Goal: Information Seeking & Learning: Compare options

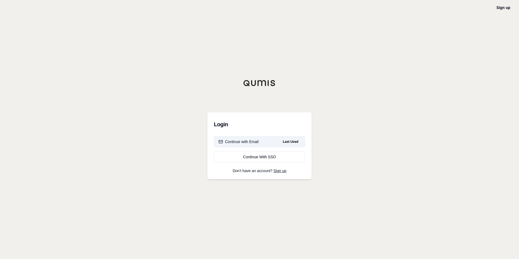
click at [262, 142] on button "Continue with Email Last Used" at bounding box center [259, 141] width 91 height 11
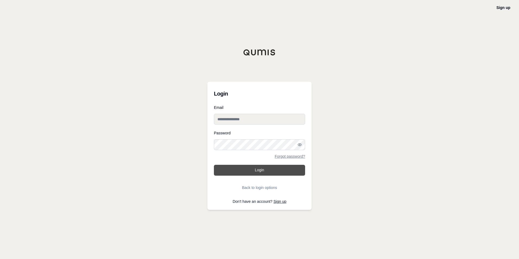
type input "**********"
drag, startPoint x: 261, startPoint y: 167, endPoint x: 354, endPoint y: 180, distance: 95.0
click at [261, 167] on button "Login" at bounding box center [259, 170] width 91 height 11
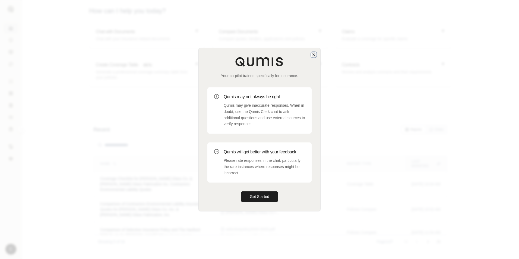
click at [314, 55] on icon "button" at bounding box center [314, 55] width 2 height 2
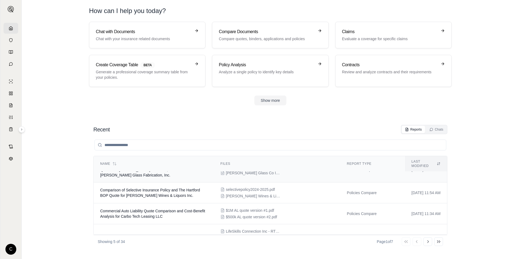
scroll to position [50, 0]
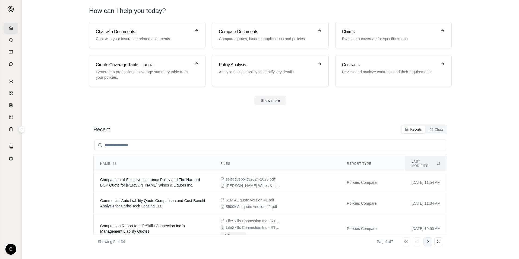
click at [431, 244] on button "Go to next page" at bounding box center [428, 241] width 9 height 9
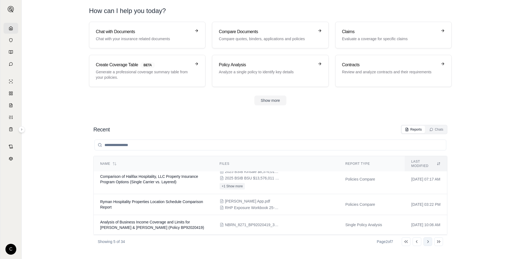
scroll to position [42, 0]
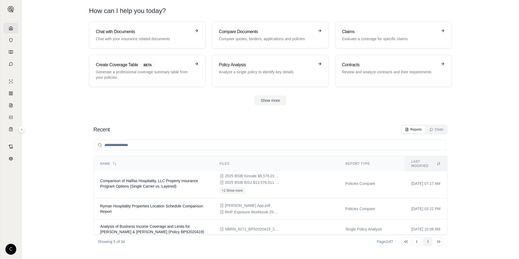
click at [430, 245] on button "Go to next page" at bounding box center [428, 241] width 9 height 9
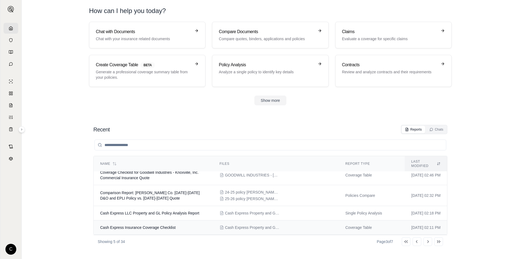
scroll to position [23, 0]
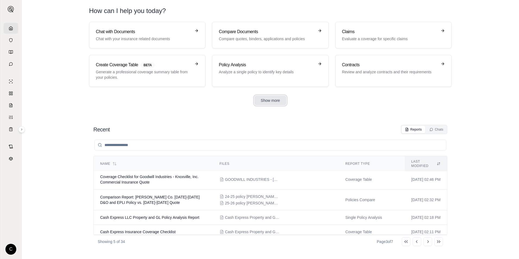
click at [274, 103] on button "Show more" at bounding box center [271, 101] width 32 height 10
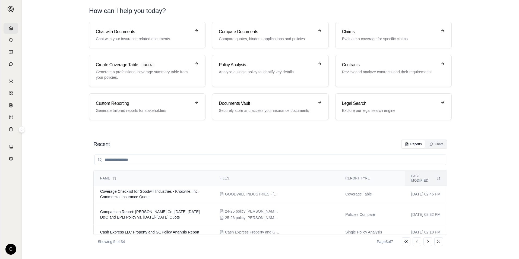
scroll to position [37, 0]
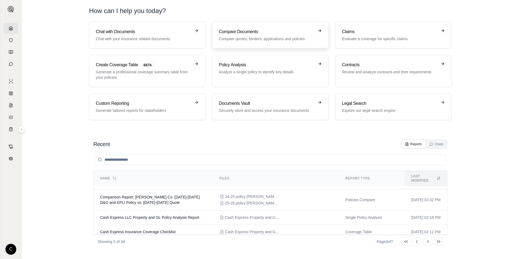
click at [275, 39] on p "Compare quotes, binders, applications and policies" at bounding box center [266, 38] width 95 height 5
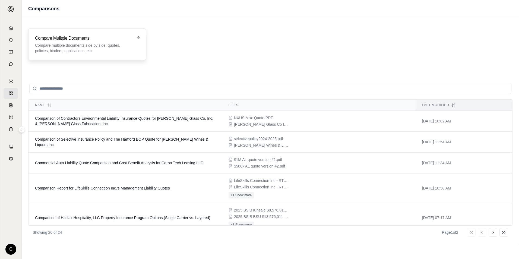
click at [74, 47] on p "Compare multiple documents side by side: quotes, policies, binders, application…" at bounding box center [83, 48] width 97 height 11
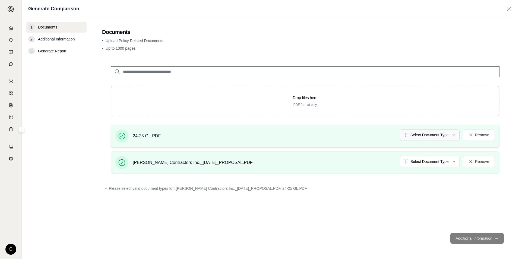
click at [439, 136] on html "C Generate Comparison 1 Documents 2 Additional Information 3 Generate Report Do…" at bounding box center [259, 129] width 519 height 259
click at [428, 164] on html "C Generate Comparison 1 Documents 2 Additional Information 3 Generate Report Do…" at bounding box center [259, 129] width 519 height 259
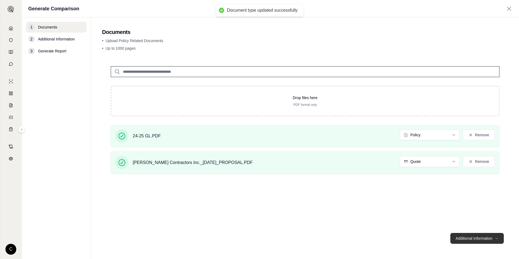
click at [475, 242] on button "Additional Information →" at bounding box center [478, 238] width 54 height 11
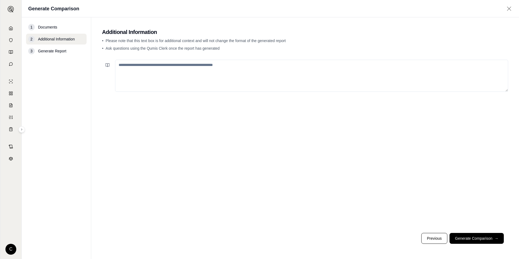
click at [186, 72] on textarea at bounding box center [311, 76] width 393 height 32
type textarea "**********"
click at [483, 237] on button "Generate Comparison →" at bounding box center [477, 238] width 54 height 11
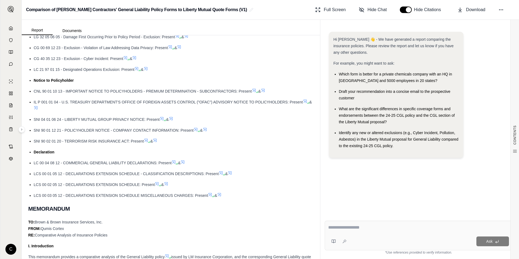
scroll to position [661, 0]
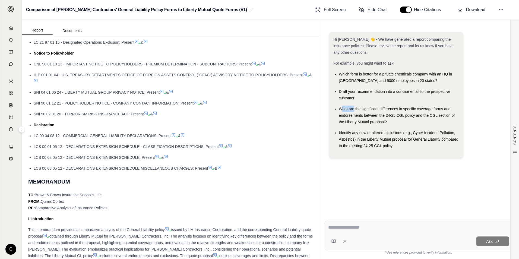
drag, startPoint x: 341, startPoint y: 109, endPoint x: 354, endPoint y: 110, distance: 13.4
click at [354, 110] on span "What are the significant differences in specific coverage forms and endorsement…" at bounding box center [397, 115] width 116 height 17
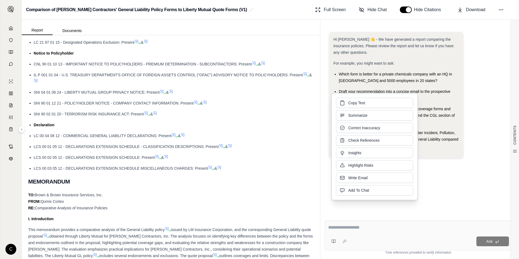
drag, startPoint x: 354, startPoint y: 110, endPoint x: 435, endPoint y: 124, distance: 81.8
click at [446, 123] on div "What are the significant differences in specific coverage forms and endorsement…" at bounding box center [399, 116] width 120 height 20
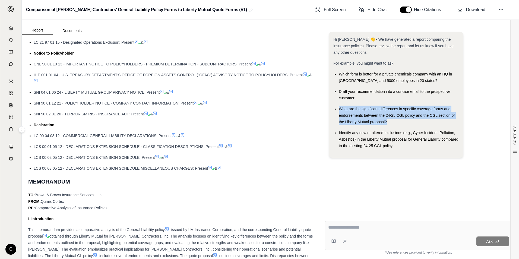
drag, startPoint x: 385, startPoint y: 121, endPoint x: 339, endPoint y: 110, distance: 47.0
click at [339, 110] on div "What are the significant differences in specific coverage forms and endorsement…" at bounding box center [399, 116] width 120 height 20
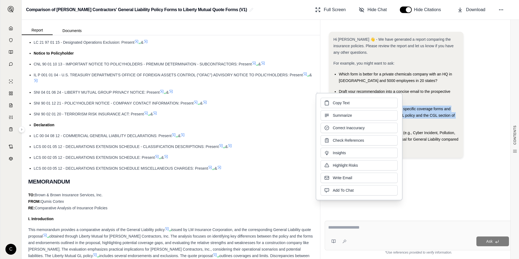
copy span "What are the significant differences in specific coverage forms and endorsement…"
click at [357, 100] on button "Copy Text" at bounding box center [359, 102] width 77 height 10
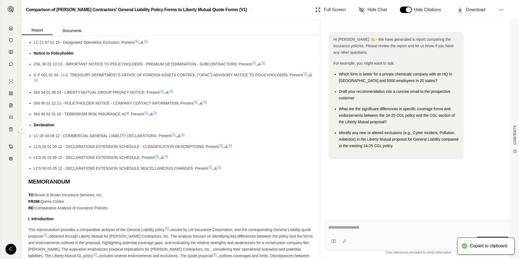
drag, startPoint x: 357, startPoint y: 231, endPoint x: 357, endPoint y: 228, distance: 3.3
click at [357, 230] on div at bounding box center [418, 228] width 181 height 8
click at [375, 225] on textarea at bounding box center [418, 227] width 181 height 7
click at [370, 228] on textarea at bounding box center [418, 227] width 181 height 7
drag, startPoint x: 369, startPoint y: 228, endPoint x: 360, endPoint y: 227, distance: 9.4
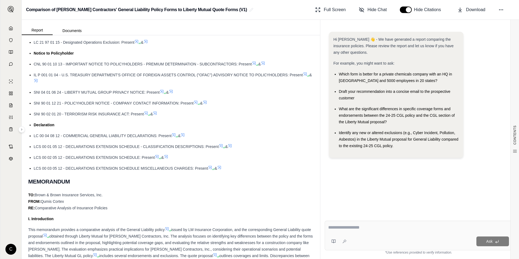
click at [360, 227] on textarea at bounding box center [418, 227] width 181 height 7
paste textarea "**********"
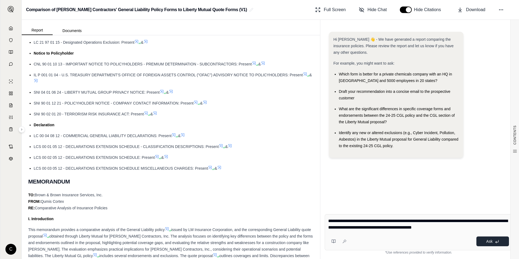
type textarea "**********"
click at [494, 241] on button "Ask" at bounding box center [493, 242] width 33 height 10
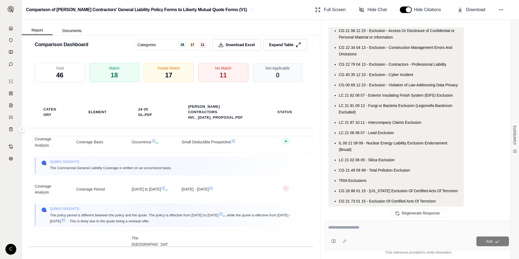
scroll to position [136, 0]
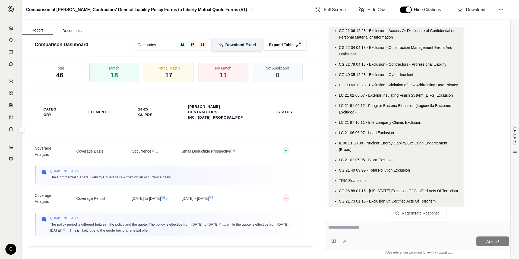
click at [235, 46] on span "Download Excel" at bounding box center [240, 45] width 31 height 6
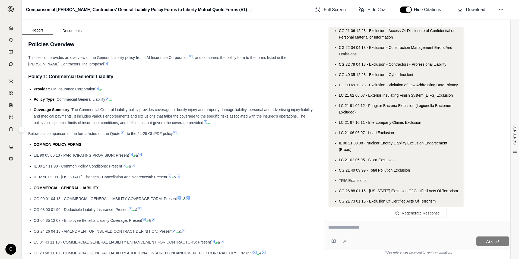
scroll to position [0, 0]
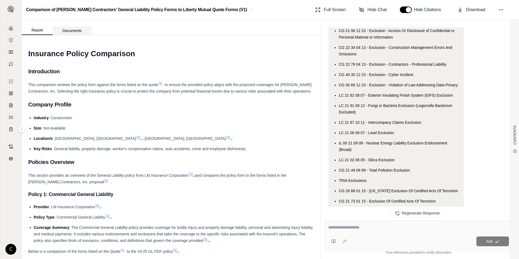
click at [70, 31] on button "Documents" at bounding box center [72, 30] width 39 height 9
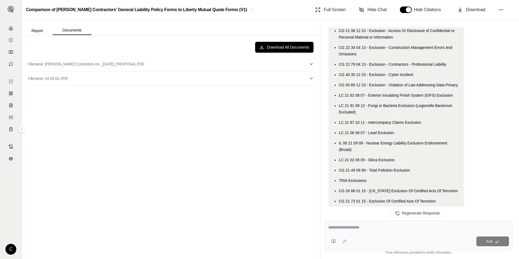
drag, startPoint x: 40, startPoint y: 33, endPoint x: 357, endPoint y: 60, distance: 317.9
click at [40, 33] on button "Report" at bounding box center [37, 30] width 31 height 9
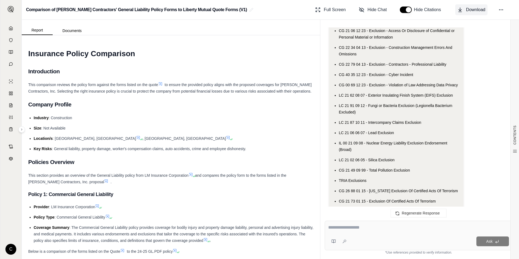
click at [474, 12] on span "Download" at bounding box center [475, 10] width 19 height 7
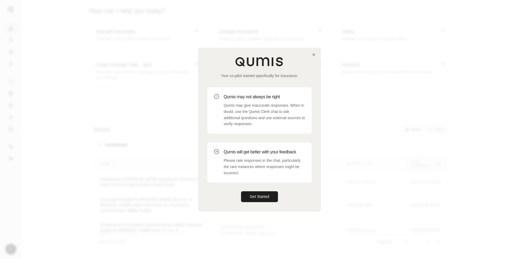
drag, startPoint x: 268, startPoint y: 198, endPoint x: 302, endPoint y: 219, distance: 40.1
click at [268, 197] on button "Get Started" at bounding box center [259, 197] width 37 height 11
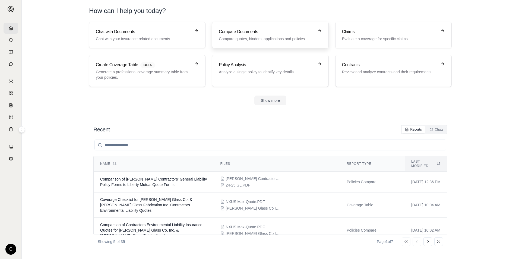
click at [276, 38] on p "Compare quotes, binders, applications and policies" at bounding box center [266, 38] width 95 height 5
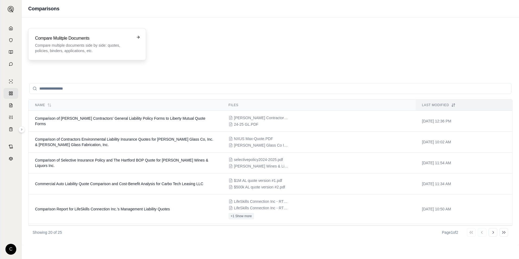
click at [73, 51] on p "Compare multiple documents side by side: quotes, policies, binders, application…" at bounding box center [83, 48] width 97 height 11
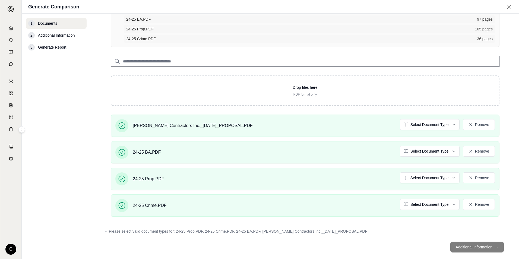
scroll to position [70, 0]
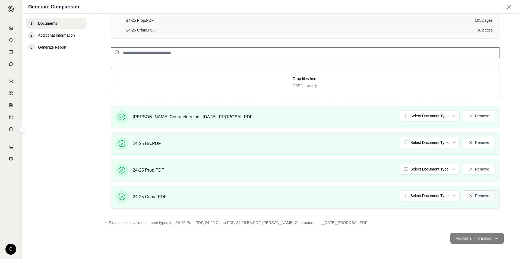
click at [476, 198] on button "Remove" at bounding box center [479, 195] width 32 height 11
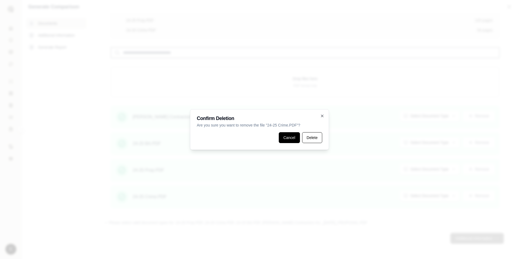
click at [290, 141] on button "Cancel" at bounding box center [289, 137] width 21 height 11
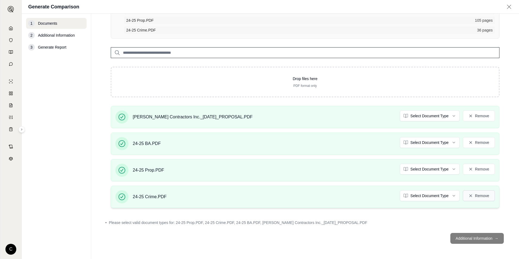
click at [469, 197] on icon at bounding box center [471, 196] width 4 height 4
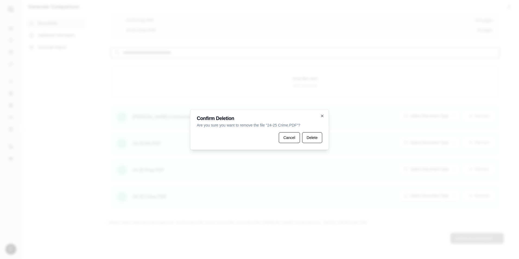
click at [311, 139] on button "Delete" at bounding box center [312, 137] width 20 height 11
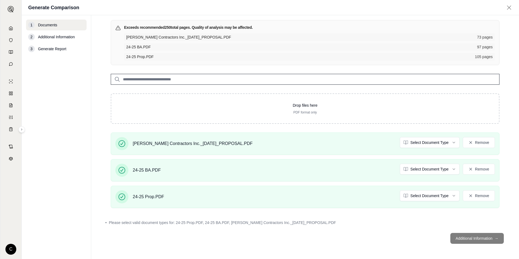
click at [469, 241] on footer "Additional Information →" at bounding box center [305, 239] width 406 height 20
click at [485, 238] on footer "Additional Information →" at bounding box center [305, 239] width 406 height 20
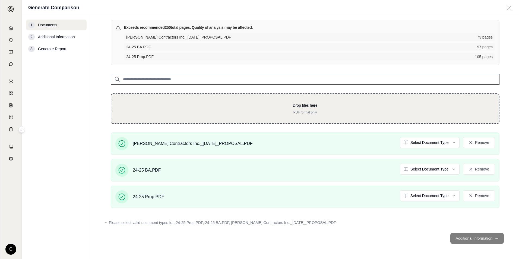
click at [216, 99] on div "Drop files here PDF format only" at bounding box center [305, 108] width 389 height 30
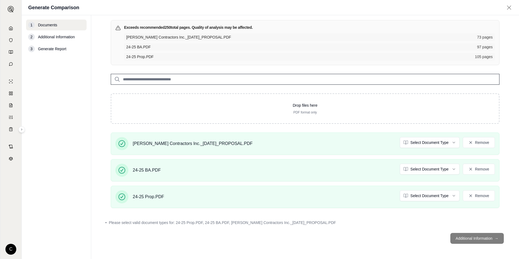
click at [495, 239] on footer "Additional Information →" at bounding box center [305, 239] width 406 height 20
click at [433, 143] on html "C Generate Comparison 1 Documents 2 Additional Information 3 Generate Report Do…" at bounding box center [259, 129] width 519 height 259
click at [424, 170] on html "C Generate Comparison 1 Documents 2 Additional Information 3 Generate Report Do…" at bounding box center [259, 129] width 519 height 259
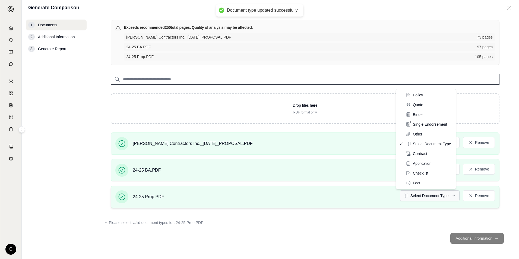
click at [432, 196] on html "Document type updated successfully Document type updated successfully C Generat…" at bounding box center [259, 129] width 519 height 259
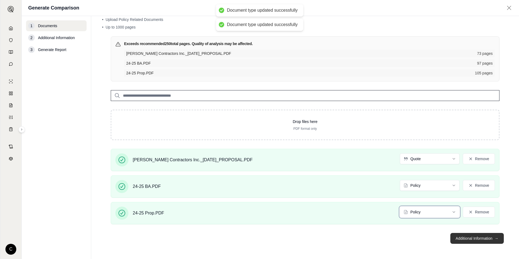
scroll to position [20, 0]
click at [470, 242] on button "Additional Information →" at bounding box center [478, 238] width 54 height 11
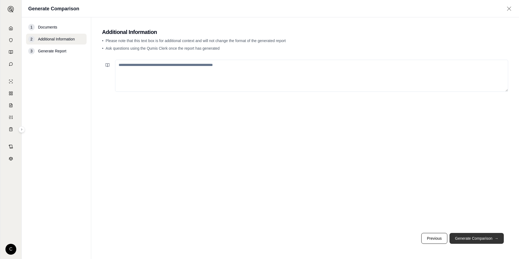
click at [473, 237] on button "Generate Comparison →" at bounding box center [477, 238] width 54 height 11
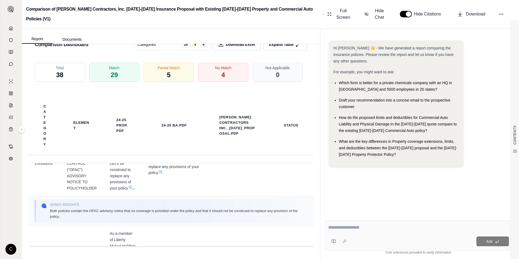
scroll to position [1630, 0]
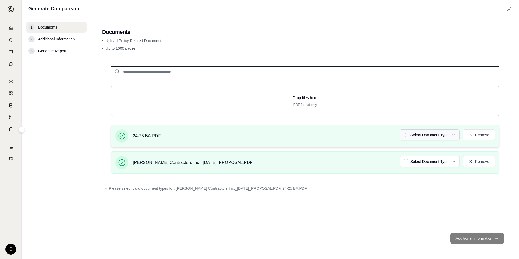
click at [449, 136] on html "C Generate Comparison 1 Documents 2 Additional Information 3 Generate Report Do…" at bounding box center [259, 129] width 519 height 259
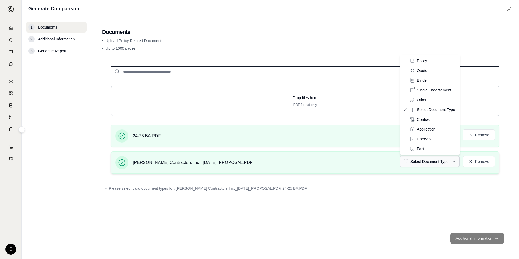
click at [445, 164] on html "C Generate Comparison 1 Documents 2 Additional Information 3 Generate Report Do…" at bounding box center [259, 129] width 519 height 259
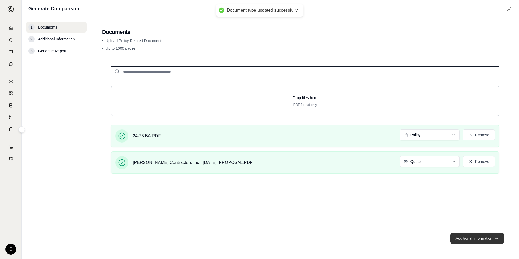
click at [467, 239] on button "Additional Information →" at bounding box center [478, 238] width 54 height 11
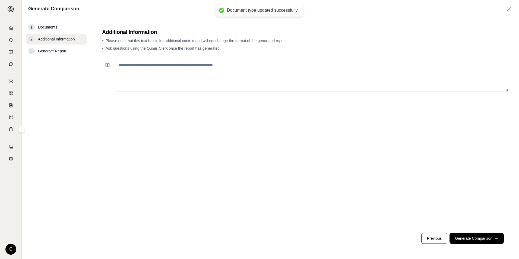
click at [465, 238] on button "Generate Comparison →" at bounding box center [477, 238] width 54 height 11
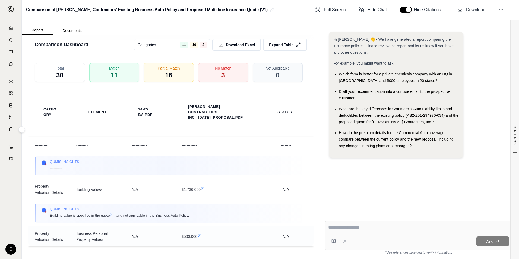
scroll to position [1684, 0]
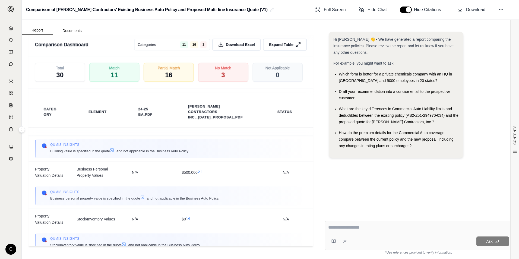
click at [374, 235] on div "Ask" at bounding box center [419, 236] width 188 height 30
type textarea "*"
type textarea "**********"
click at [487, 241] on span "Ask" at bounding box center [490, 241] width 6 height 4
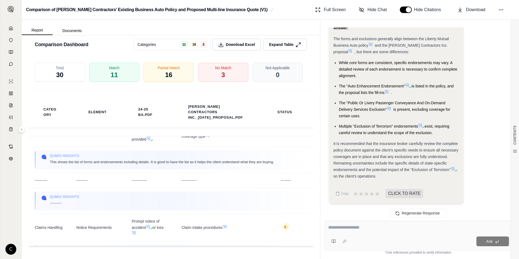
scroll to position [3275, 0]
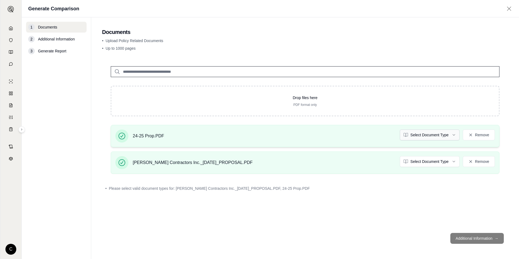
click at [444, 136] on html "C Generate Comparison 1 Documents 2 Additional Information 3 Generate Report Do…" at bounding box center [259, 129] width 519 height 259
click at [440, 166] on html "C Generate Comparison 1 Documents 2 Additional Information 3 Generate Report Do…" at bounding box center [259, 129] width 519 height 259
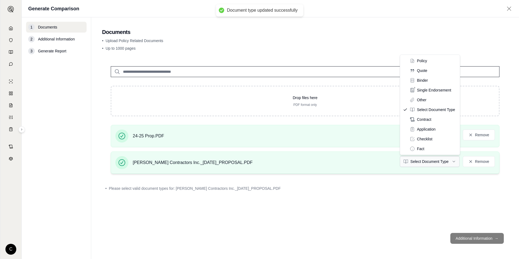
click at [439, 167] on html "Document type updated successfully C Generate Comparison 1 Documents 2 Addition…" at bounding box center [259, 129] width 519 height 259
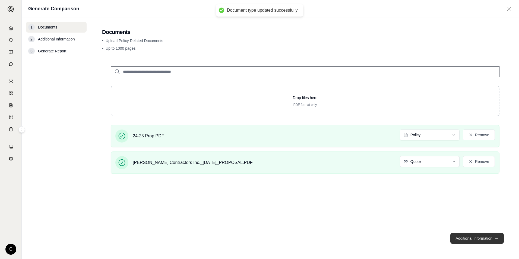
click at [472, 238] on button "Additional Information →" at bounding box center [478, 238] width 54 height 11
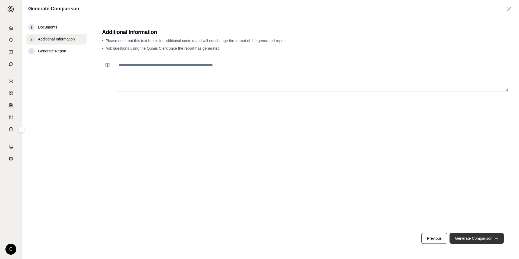
click at [474, 241] on button "Generate Comparison →" at bounding box center [477, 238] width 54 height 11
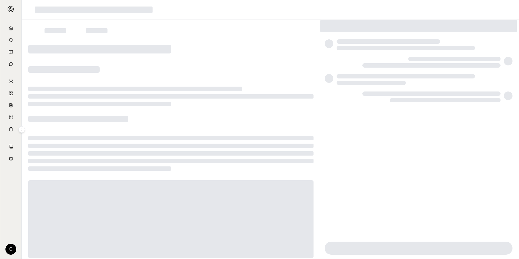
click at [263, 123] on div at bounding box center [171, 154] width 299 height 239
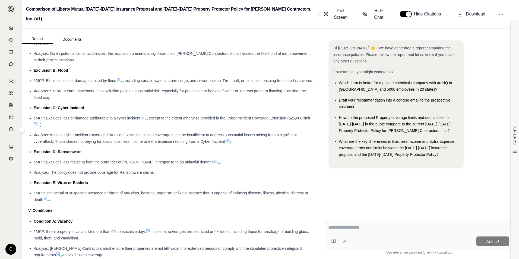
scroll to position [597, 0]
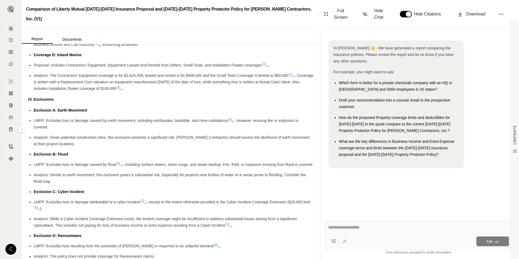
click at [369, 231] on div at bounding box center [418, 228] width 181 height 8
click at [360, 226] on textarea at bounding box center [418, 227] width 181 height 7
type textarea "**********"
click at [485, 243] on button "Ask" at bounding box center [493, 242] width 33 height 10
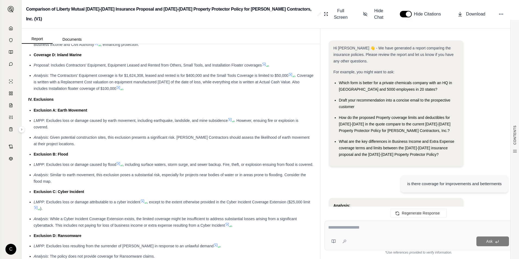
scroll to position [480, 0]
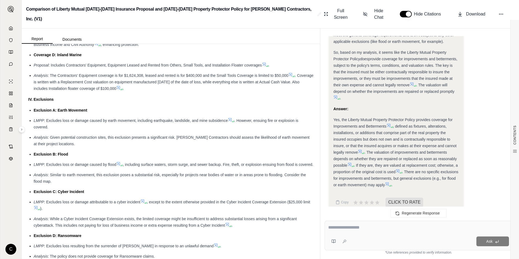
click at [370, 225] on textarea at bounding box center [418, 227] width 181 height 7
type textarea "**********"
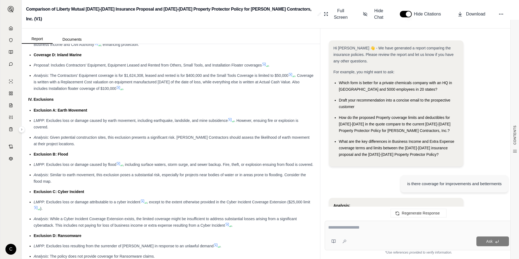
scroll to position [1015, 0]
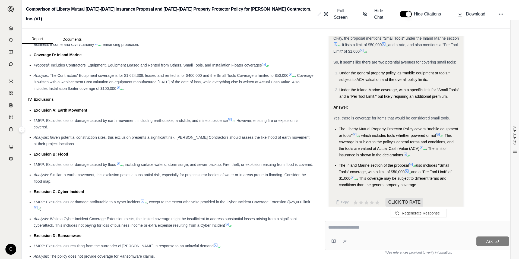
click at [365, 231] on div at bounding box center [418, 228] width 181 height 8
click at [355, 225] on textarea at bounding box center [418, 227] width 181 height 7
type textarea "*"
type textarea "**********"
drag, startPoint x: 496, startPoint y: 241, endPoint x: 493, endPoint y: 240, distance: 3.0
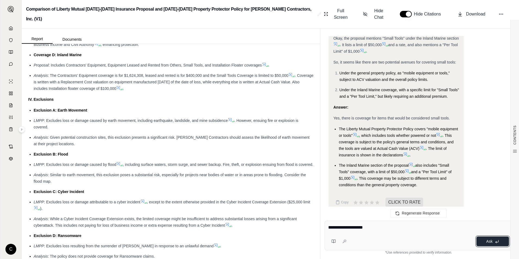
click at [493, 240] on button "Ask" at bounding box center [493, 242] width 33 height 10
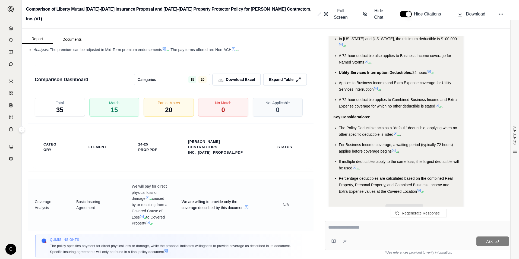
scroll to position [977, 0]
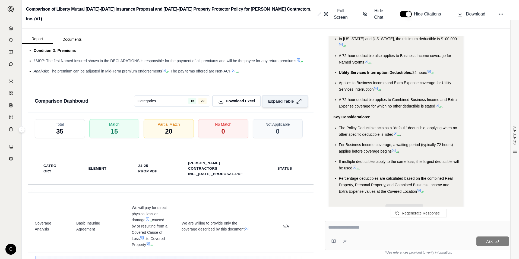
click at [268, 99] on span "Expand Table" at bounding box center [281, 101] width 26 height 6
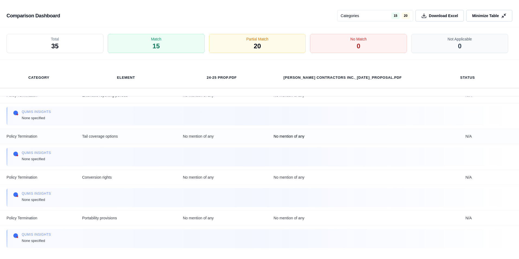
scroll to position [4488, 0]
click at [491, 20] on button "Minimize Table" at bounding box center [489, 16] width 46 height 12
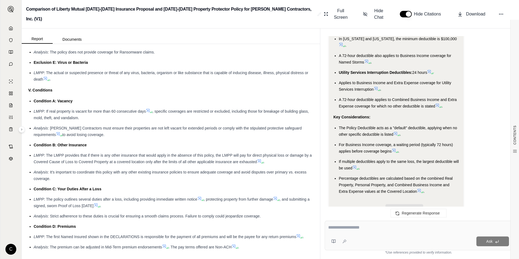
click at [375, 232] on div at bounding box center [418, 228] width 181 height 8
click at [343, 226] on textarea at bounding box center [418, 227] width 181 height 7
type textarea "**********"
click at [481, 245] on button "Ask" at bounding box center [493, 242] width 33 height 10
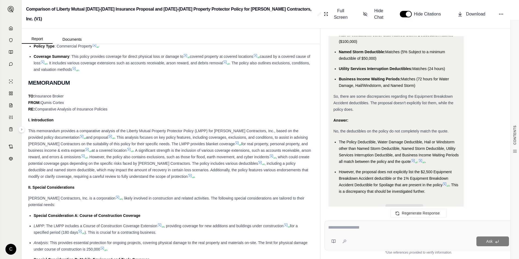
scroll to position [163, 0]
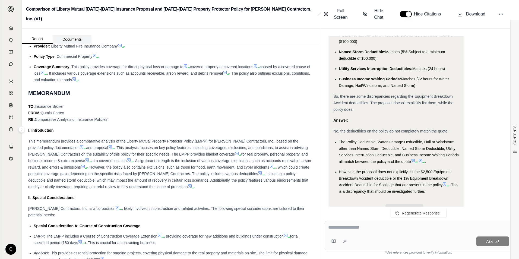
click at [81, 35] on button "Documents" at bounding box center [72, 39] width 39 height 9
